Goal: Information Seeking & Learning: Understand process/instructions

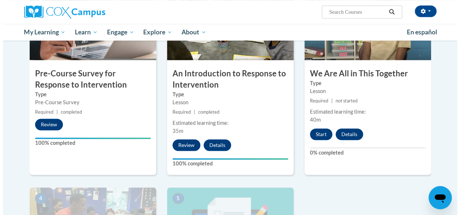
scroll to position [201, 0]
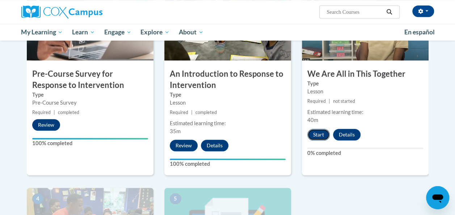
click at [319, 133] on button "Start" at bounding box center [318, 135] width 22 height 12
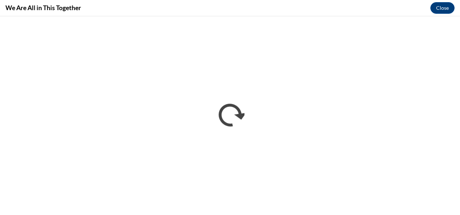
scroll to position [0, 0]
